Goal: Find specific page/section: Find specific page/section

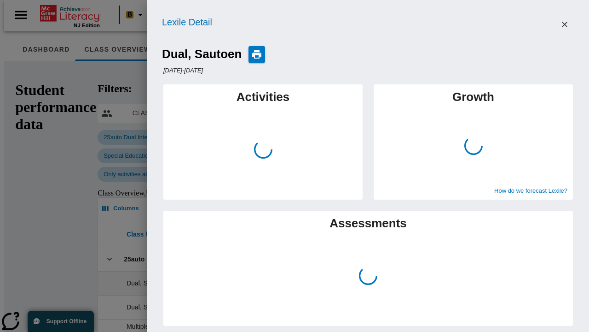
scroll to position [0, 338]
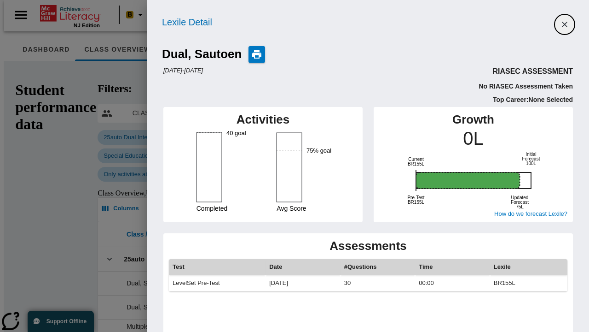
click at [565, 24] on icon "Close" at bounding box center [565, 25] width 6 height 6
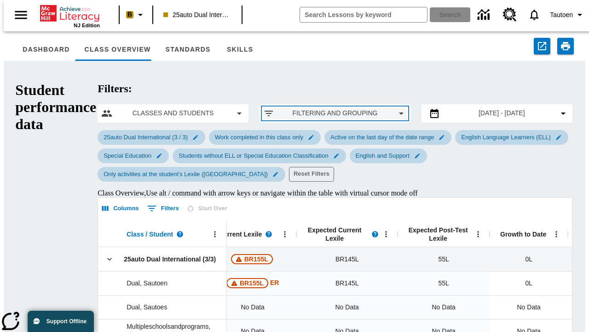
click at [294, 108] on span "Filtering and Grouping" at bounding box center [335, 113] width 107 height 10
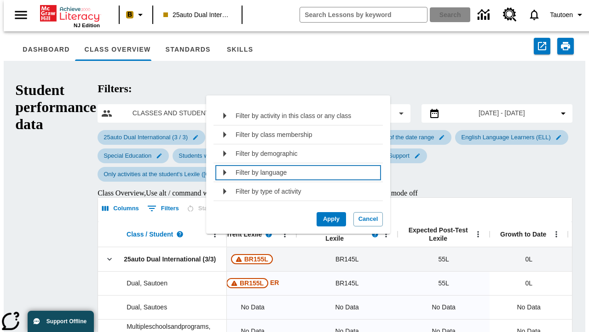
click at [295, 172] on div "Filter by language" at bounding box center [306, 172] width 141 height 15
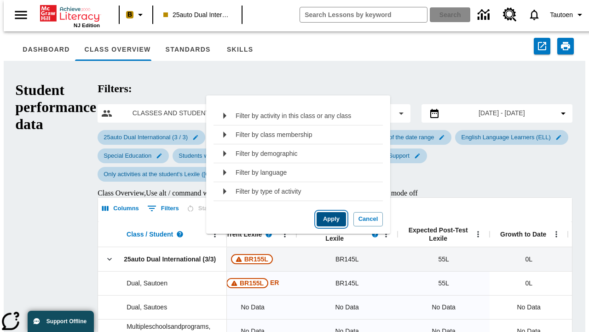
click at [328, 226] on button "Apply" at bounding box center [331, 219] width 29 height 14
